Goal: Information Seeking & Learning: Learn about a topic

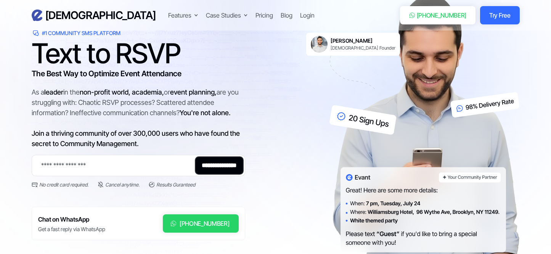
scroll to position [76, 0]
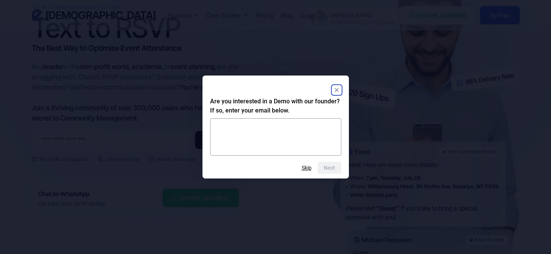
click at [337, 89] on rect "Close" at bounding box center [336, 89] width 9 height 9
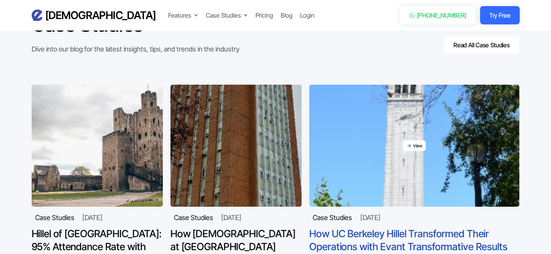
scroll to position [2518, 0]
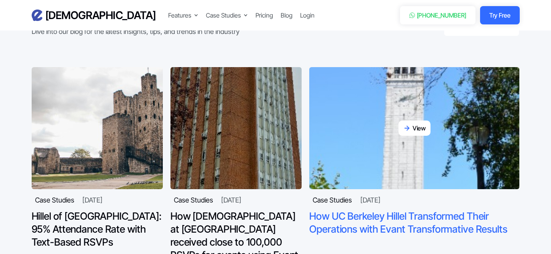
click at [436, 229] on h4 "How UC Berkeley Hillel Transformed Their Operations with Evant Transformative R…" at bounding box center [414, 223] width 210 height 26
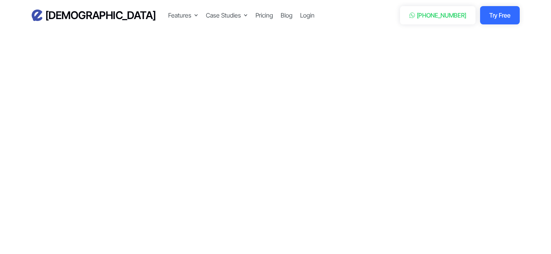
scroll to position [2137, 0]
